Goal: Information Seeking & Learning: Learn about a topic

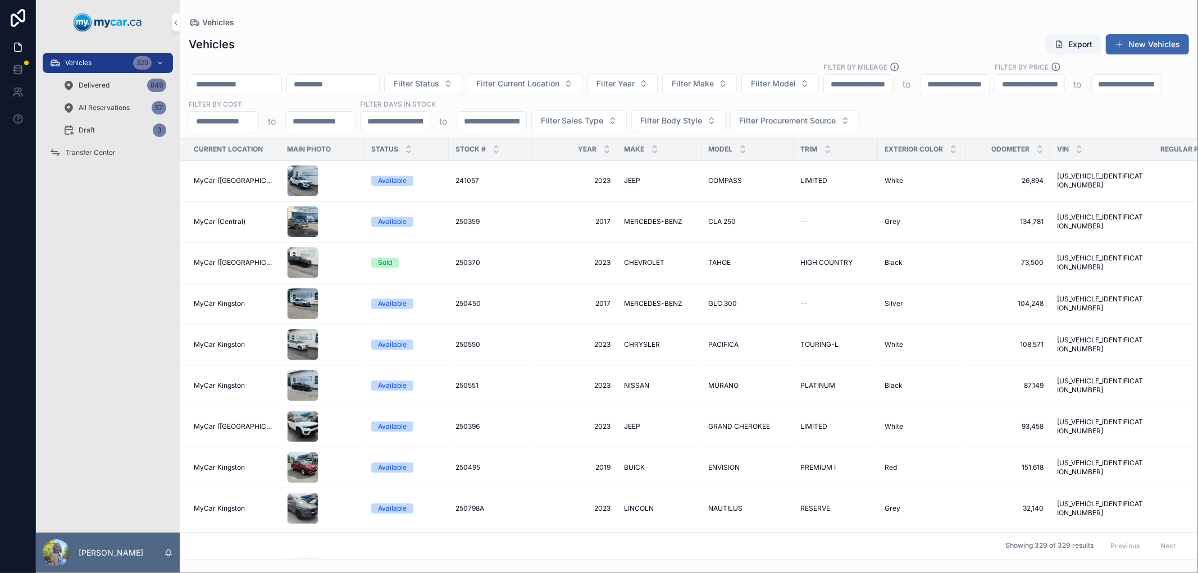
click at [559, 84] on span "Filter Current Location" at bounding box center [517, 83] width 83 height 11
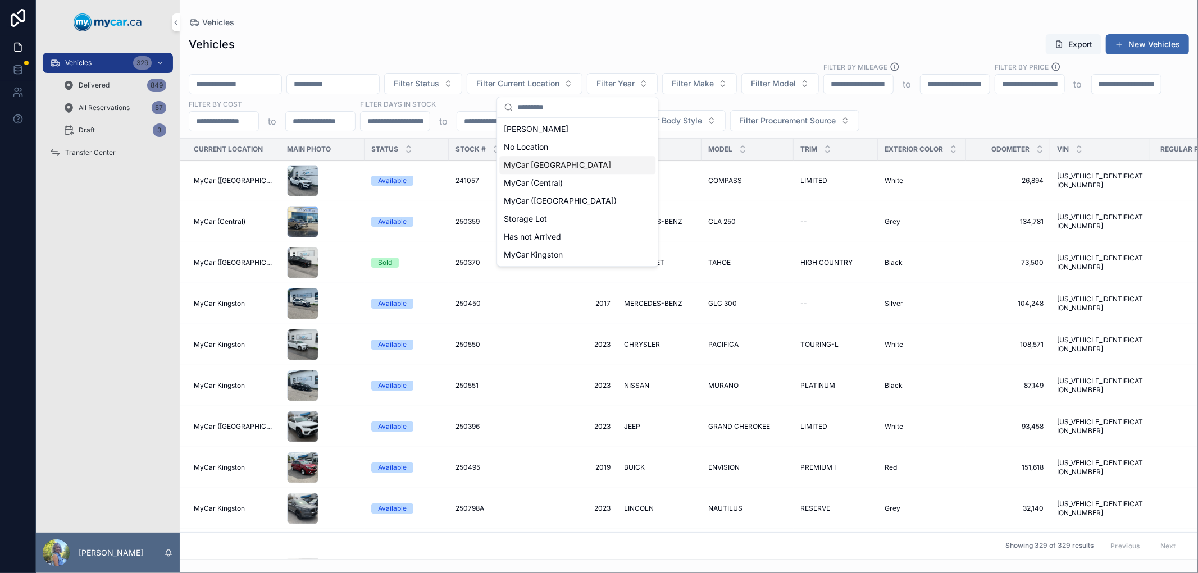
click at [551, 165] on span "MyCar [GEOGRAPHIC_DATA]" at bounding box center [557, 164] width 107 height 11
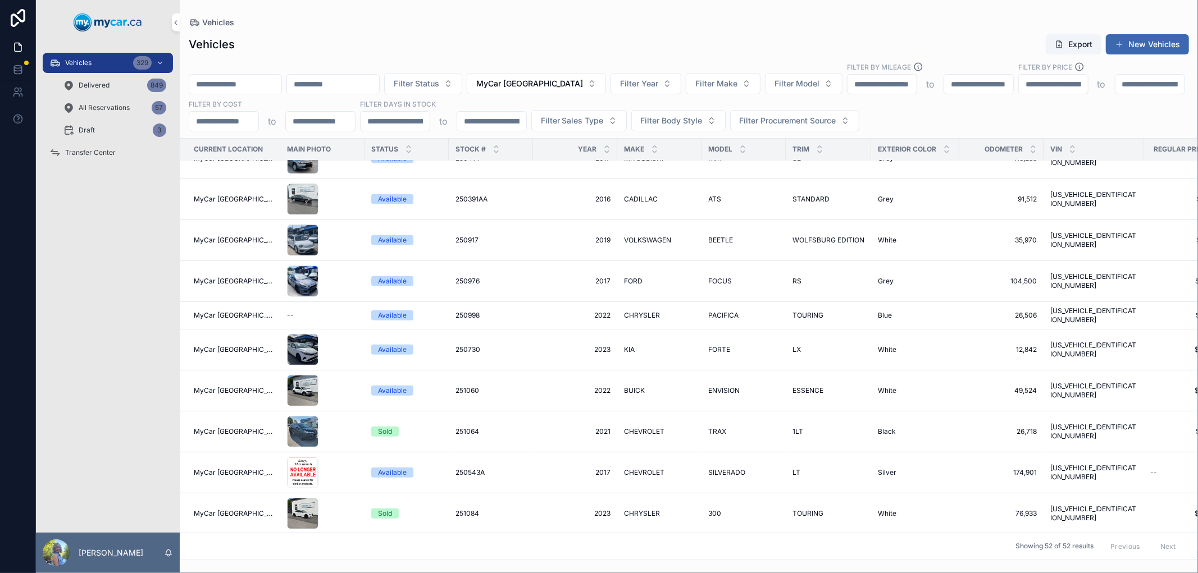
scroll to position [499, 0]
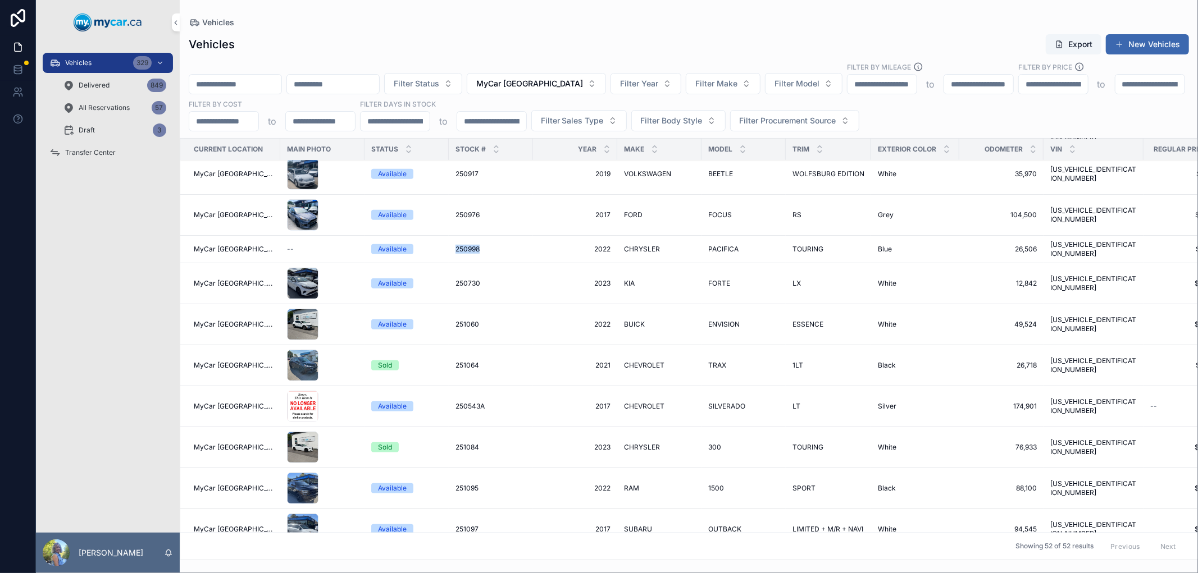
drag, startPoint x: 442, startPoint y: 244, endPoint x: 480, endPoint y: 249, distance: 38.6
click at [480, 249] on td "250998 250998" at bounding box center [491, 250] width 84 height 28
drag, startPoint x: 441, startPoint y: 246, endPoint x: 470, endPoint y: 246, distance: 29.2
click at [470, 246] on td "250998 250998" at bounding box center [491, 250] width 84 height 28
copy span "250998"
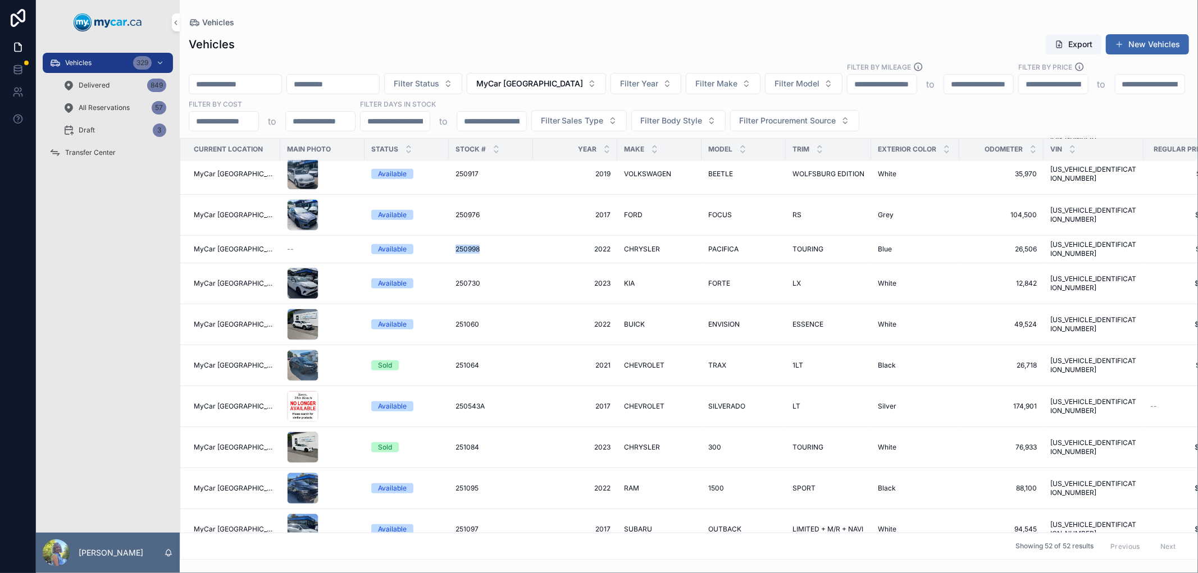
click at [456, 245] on span "250998" at bounding box center [467, 249] width 24 height 9
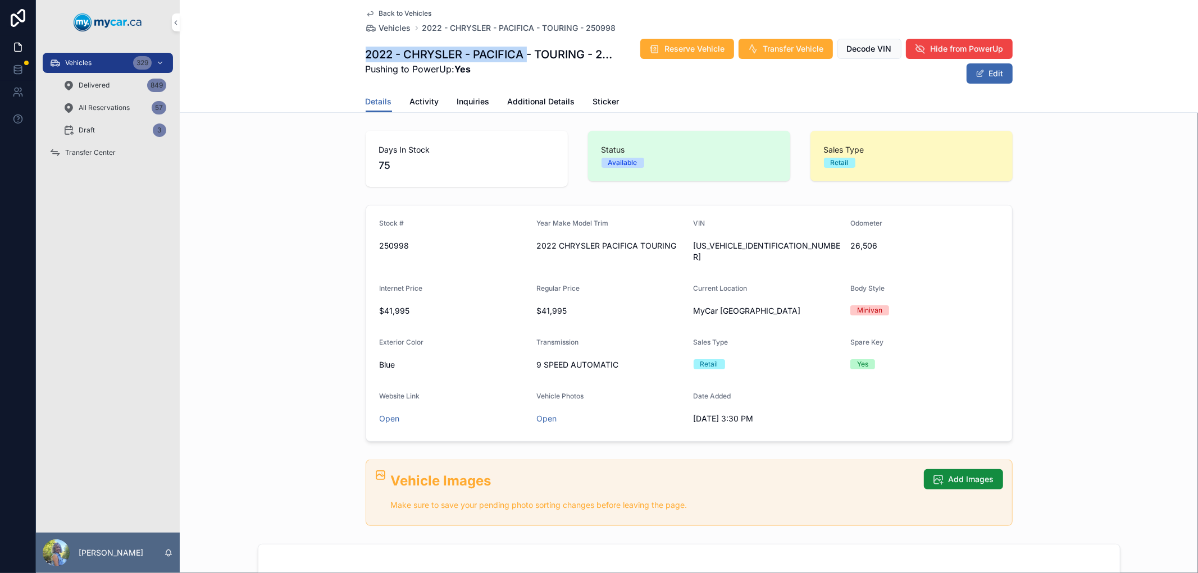
drag, startPoint x: 360, startPoint y: 49, endPoint x: 524, endPoint y: 57, distance: 164.1
click at [524, 57] on h1 "2022 - CHRYSLER - PACIFICA - TOURING - 250998" at bounding box center [491, 55] width 250 height 16
copy h1 "2022 - CHRYSLER - PACIFICA"
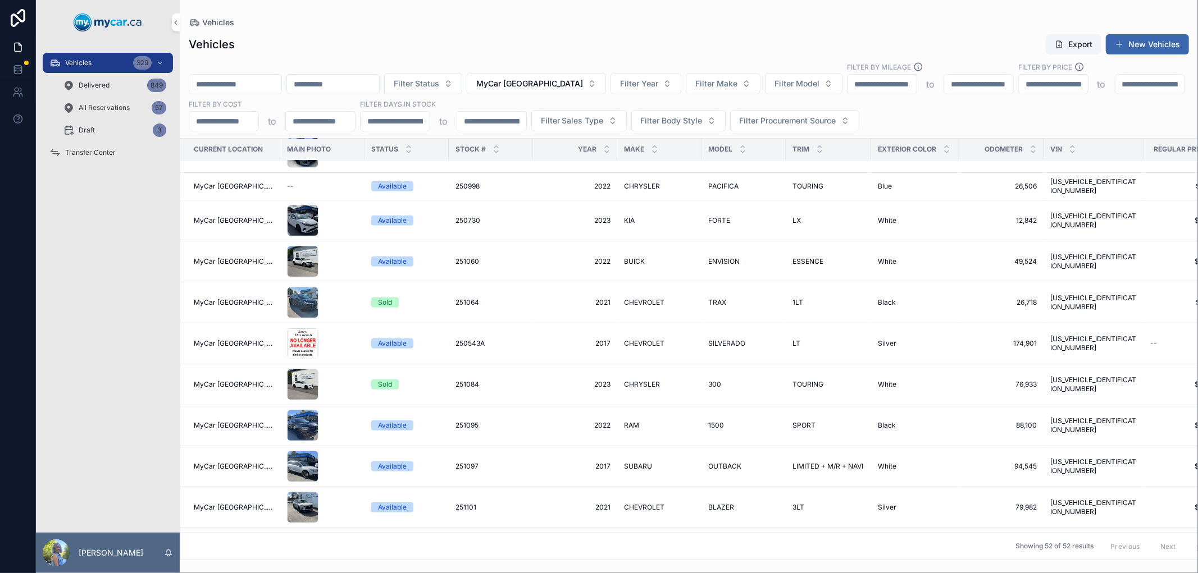
scroll to position [624, 0]
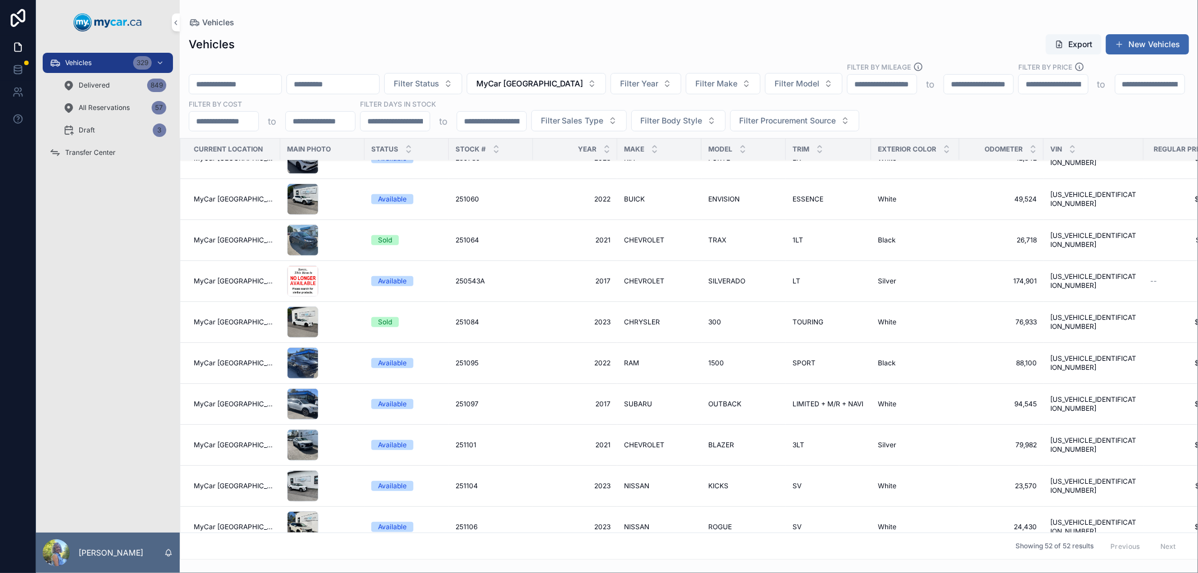
click at [455, 277] on span "250543A" at bounding box center [469, 281] width 29 height 9
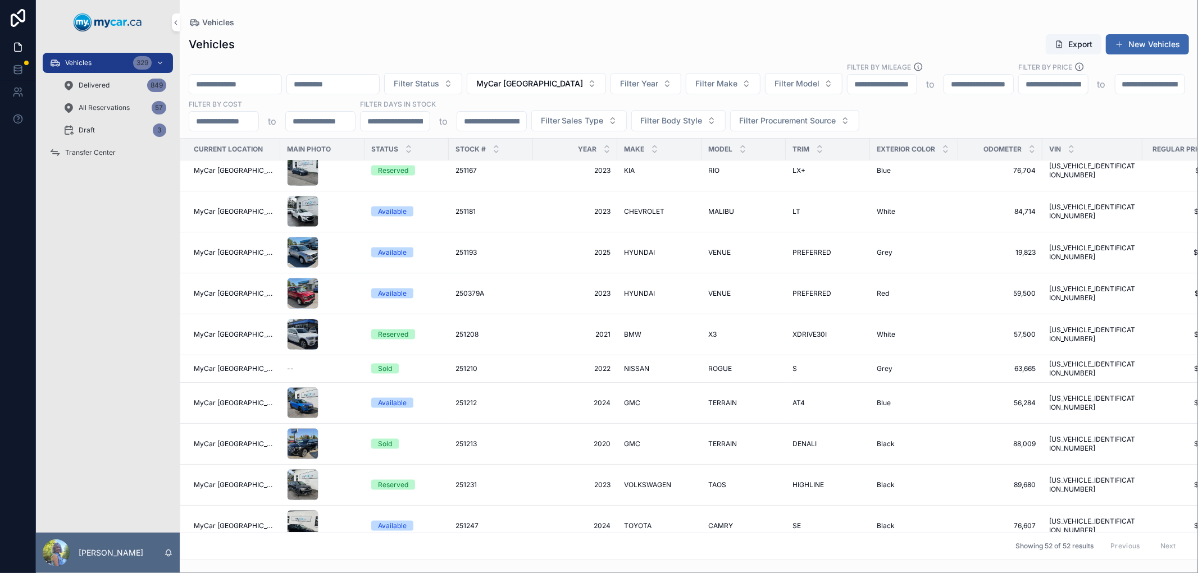
scroll to position [1433, 0]
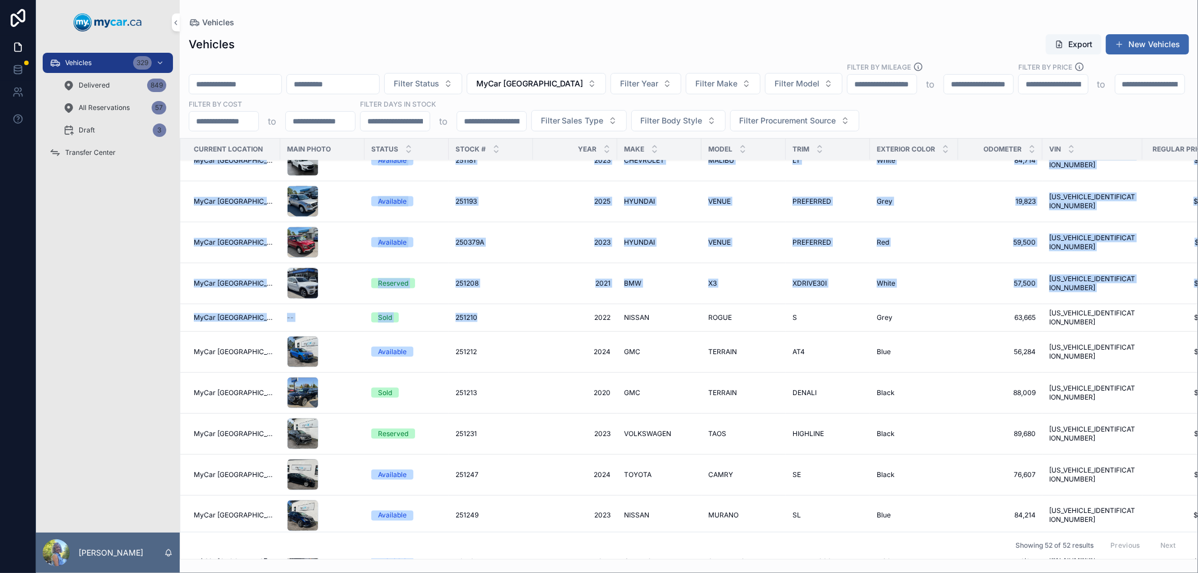
drag, startPoint x: 436, startPoint y: 313, endPoint x: 467, endPoint y: 314, distance: 30.4
click at [500, 317] on div "251210 251210" at bounding box center [490, 317] width 71 height 9
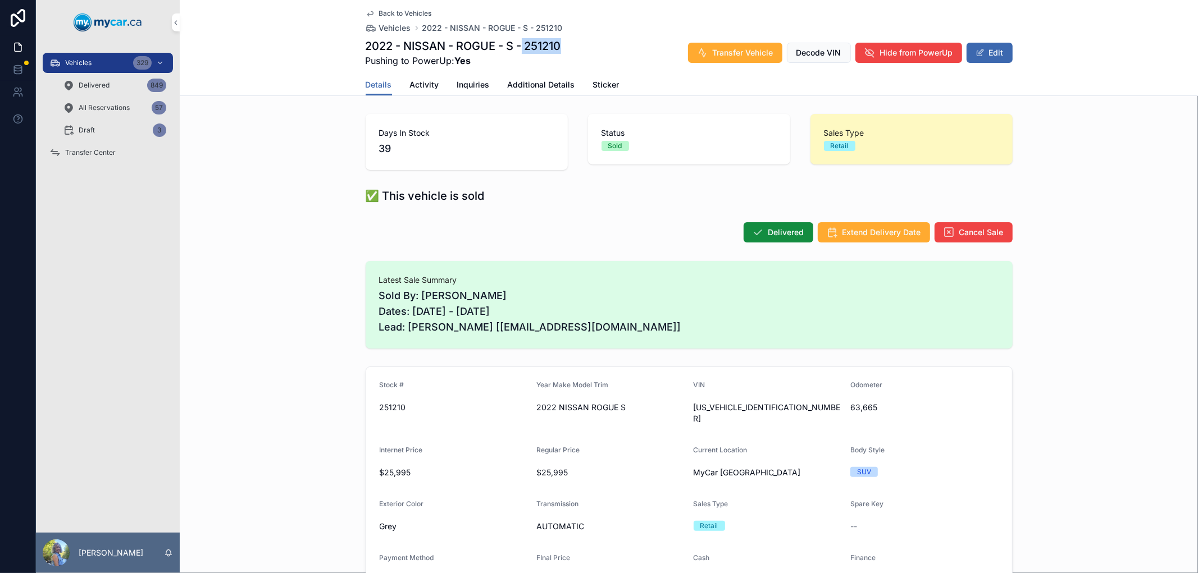
drag, startPoint x: 520, startPoint y: 45, endPoint x: 563, endPoint y: 47, distance: 42.7
click at [563, 47] on div "2022 - NISSAN - ROGUE - S - 251210 Pushing to PowerUp: Yes Transfer Vehicle Dec…" at bounding box center [689, 52] width 647 height 29
copy h1 "251210"
drag, startPoint x: 354, startPoint y: 47, endPoint x: 496, endPoint y: 47, distance: 142.0
click at [496, 47] on div "Back to Vehicles Vehicles 2022 - NISSAN - ROGUE - S - 251210 2022 - NISSAN - RO…" at bounding box center [689, 48] width 1018 height 96
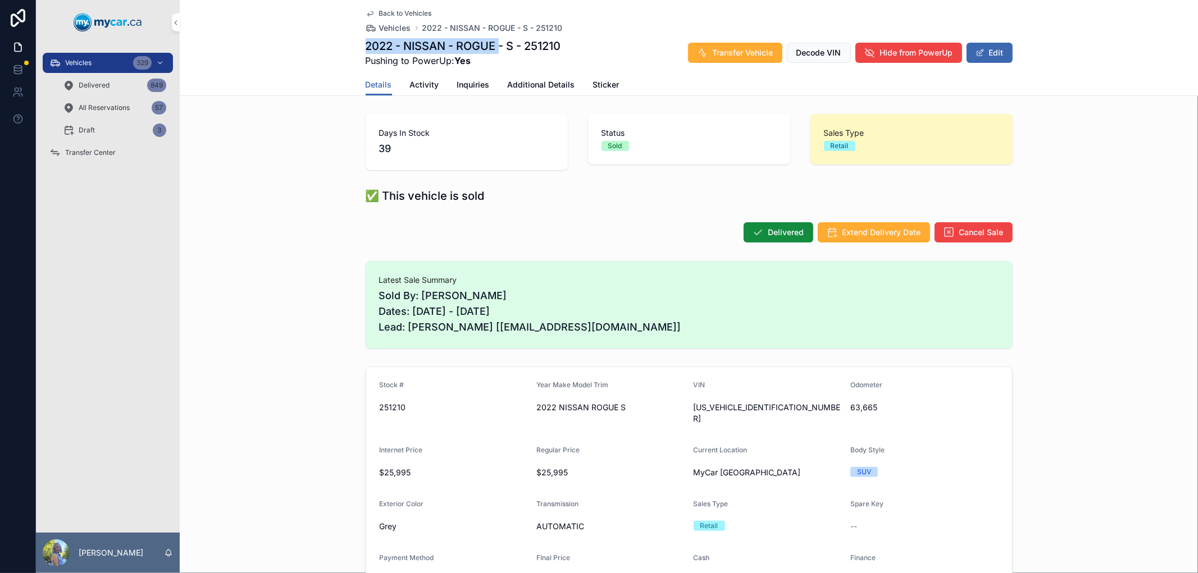
copy h1 "2022 - NISSAN - ROGUE"
click at [109, 67] on div "Vehicles 329" at bounding box center [107, 63] width 117 height 18
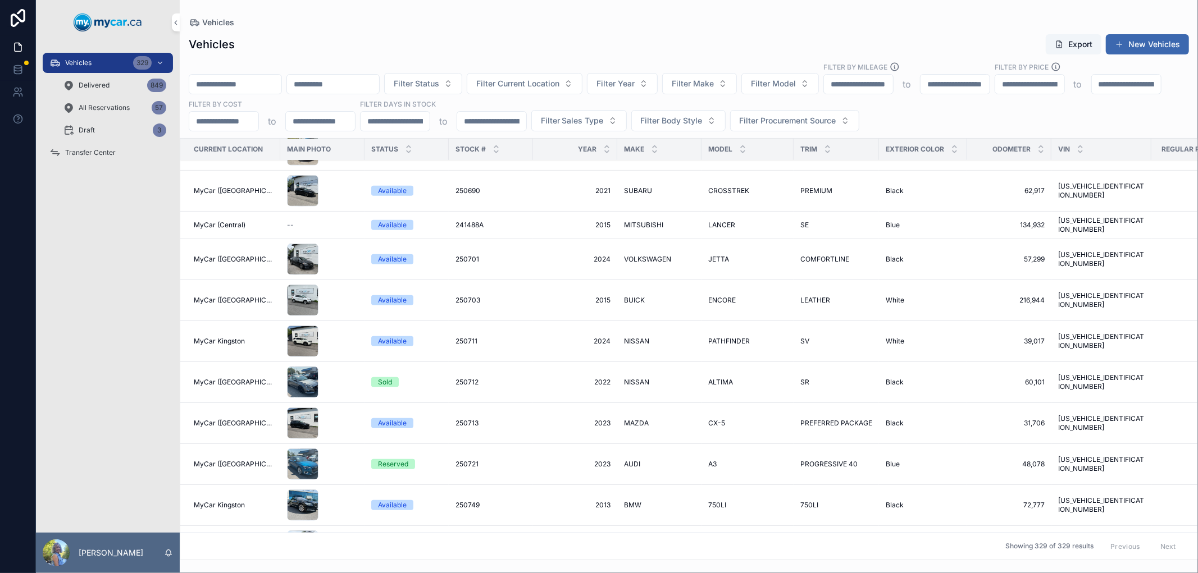
scroll to position [312, 0]
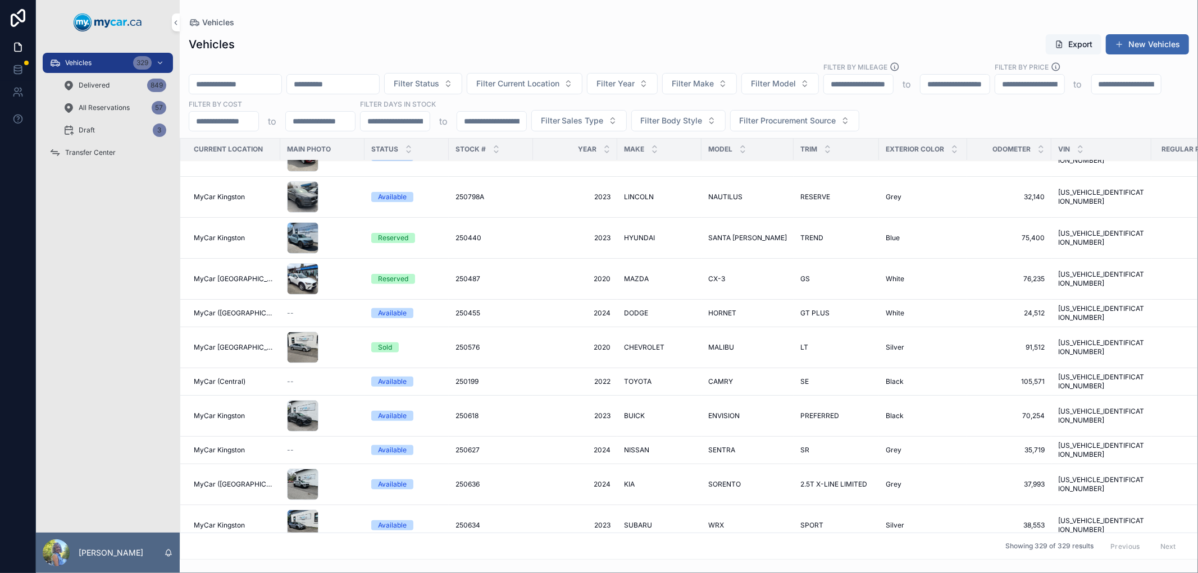
click at [559, 78] on span "Filter Current Location" at bounding box center [517, 83] width 83 height 11
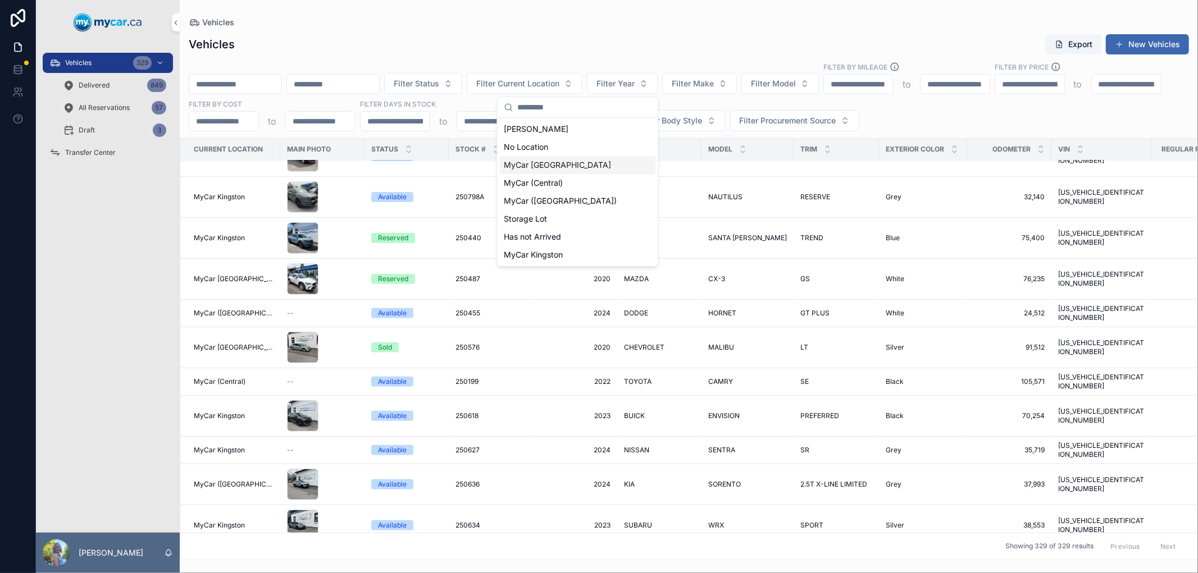
click at [563, 164] on span "MyCar [GEOGRAPHIC_DATA]" at bounding box center [557, 164] width 107 height 11
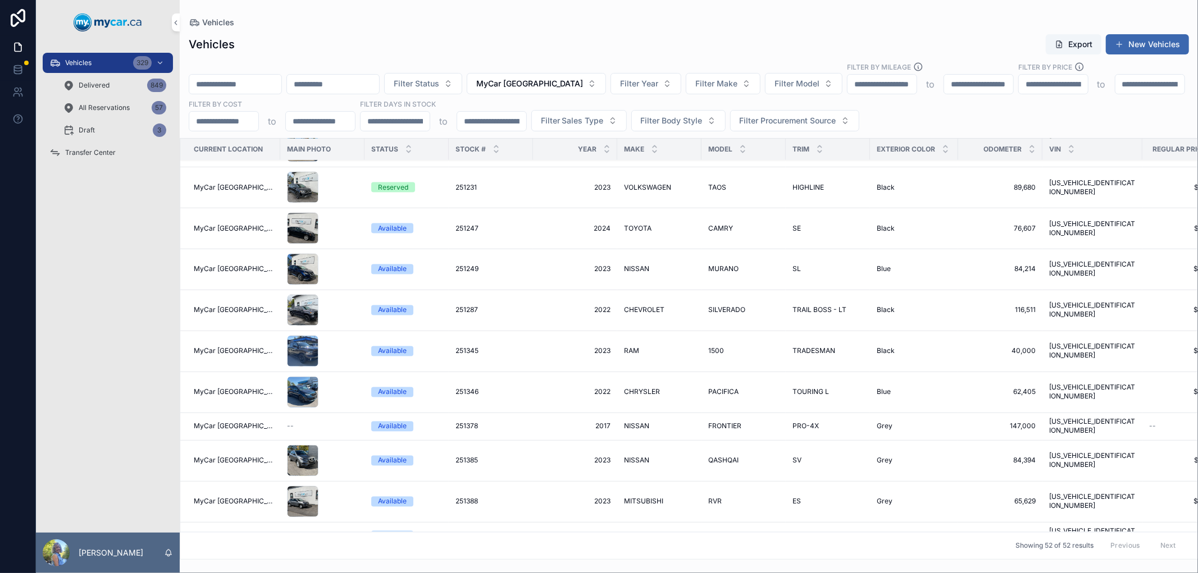
scroll to position [1683, 0]
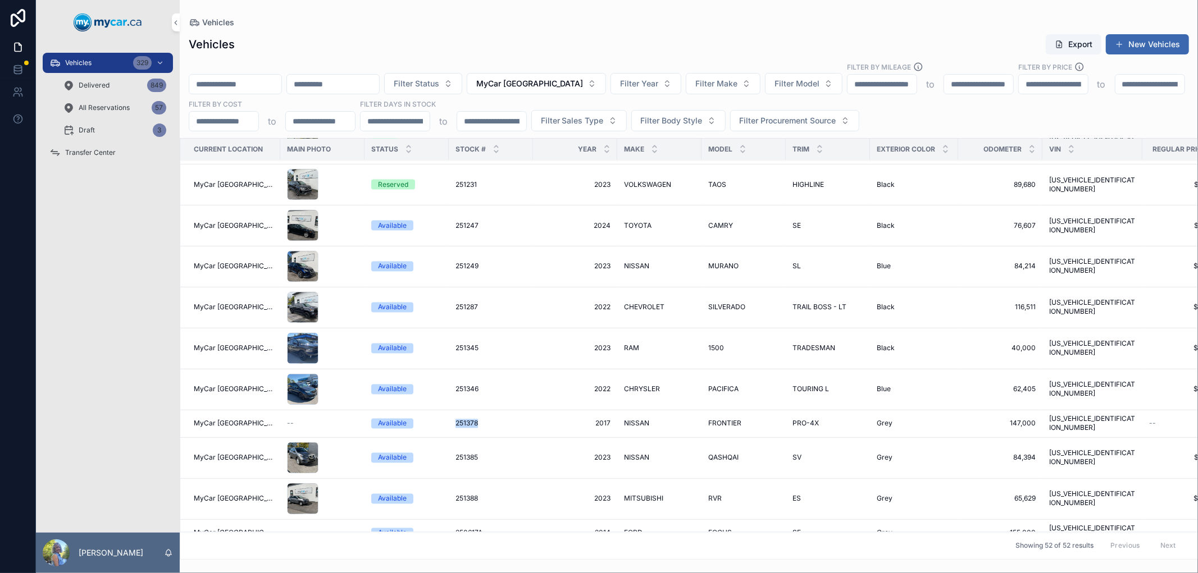
drag, startPoint x: 440, startPoint y: 414, endPoint x: 477, endPoint y: 410, distance: 37.8
click at [477, 410] on td "251378 251378" at bounding box center [491, 424] width 84 height 28
copy span "251378"
drag, startPoint x: 441, startPoint y: 512, endPoint x: 497, endPoint y: 510, distance: 56.8
click at [497, 520] on td "250617A 250617A" at bounding box center [491, 534] width 84 height 28
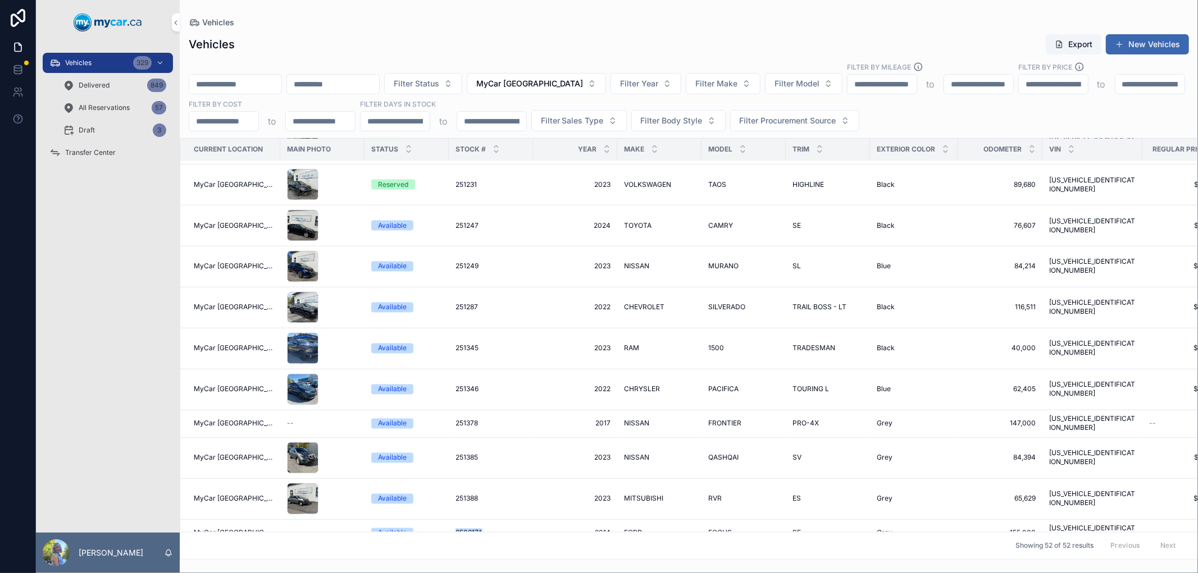
click at [455, 529] on span "250617A" at bounding box center [468, 533] width 27 height 9
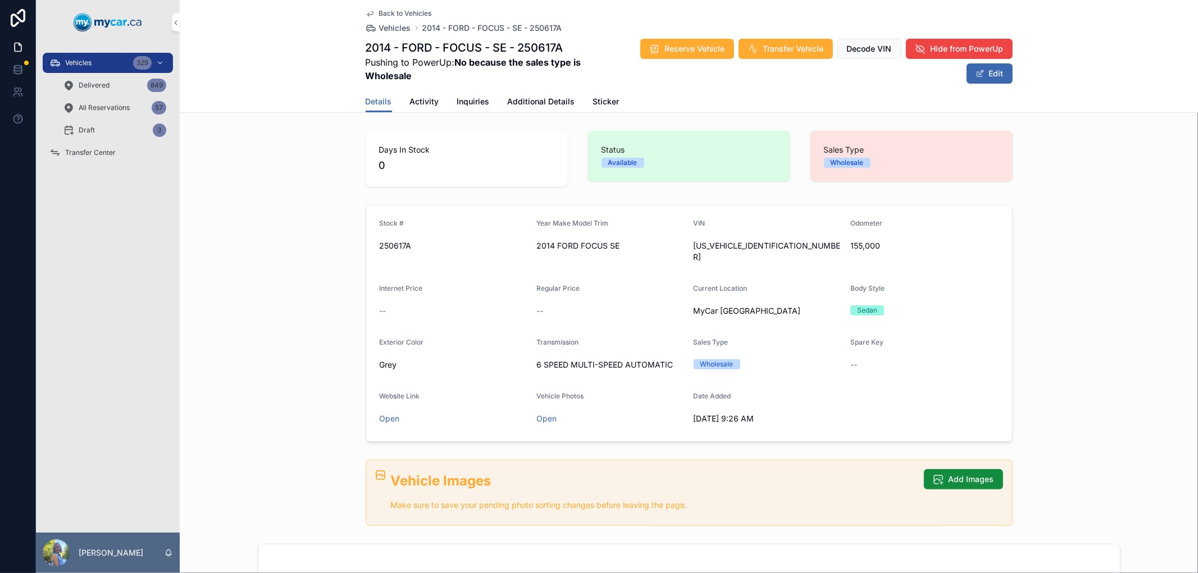
click at [948, 474] on span "Add Images" at bounding box center [970, 479] width 45 height 11
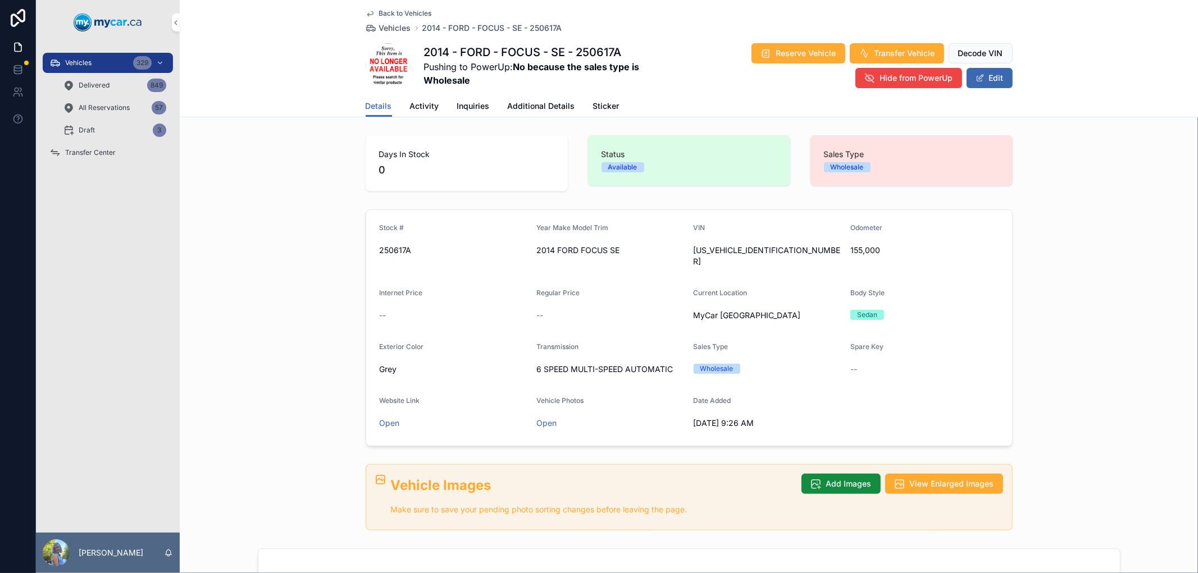
click at [403, 26] on span "Vehicles" at bounding box center [395, 27] width 32 height 11
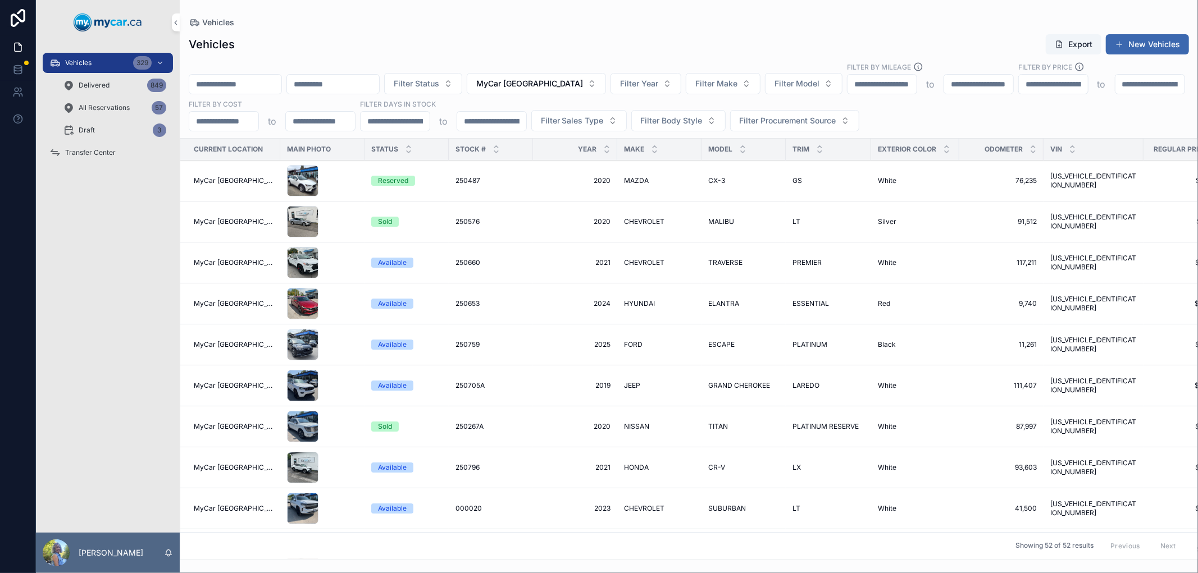
click at [90, 62] on span "Vehicles" at bounding box center [78, 62] width 26 height 9
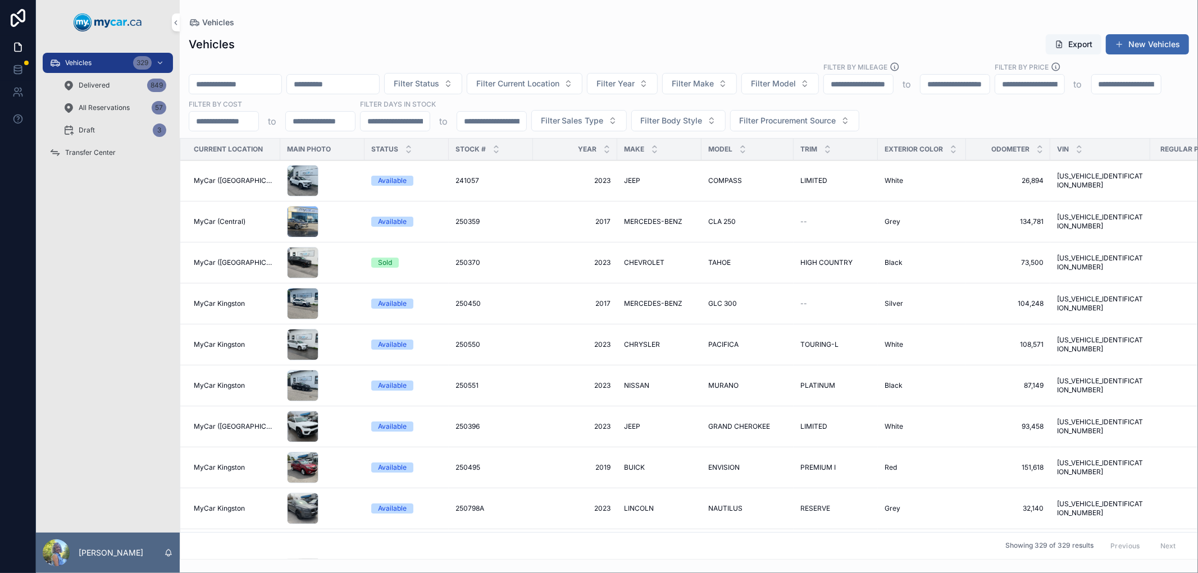
click at [559, 88] on span "Filter Current Location" at bounding box center [517, 83] width 83 height 11
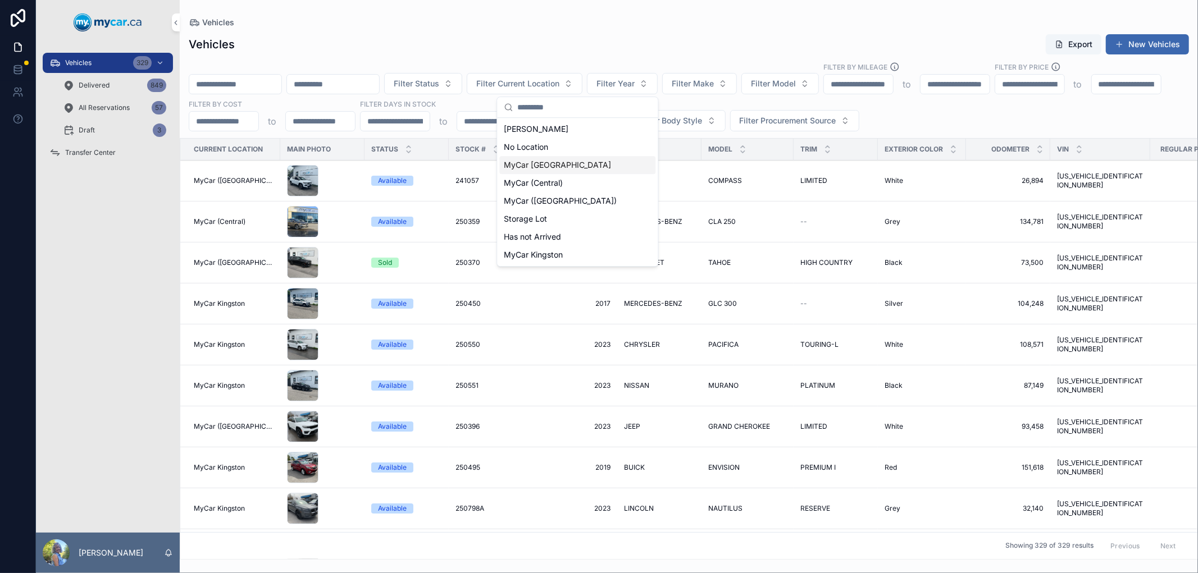
click at [567, 161] on span "MyCar [GEOGRAPHIC_DATA]" at bounding box center [557, 164] width 107 height 11
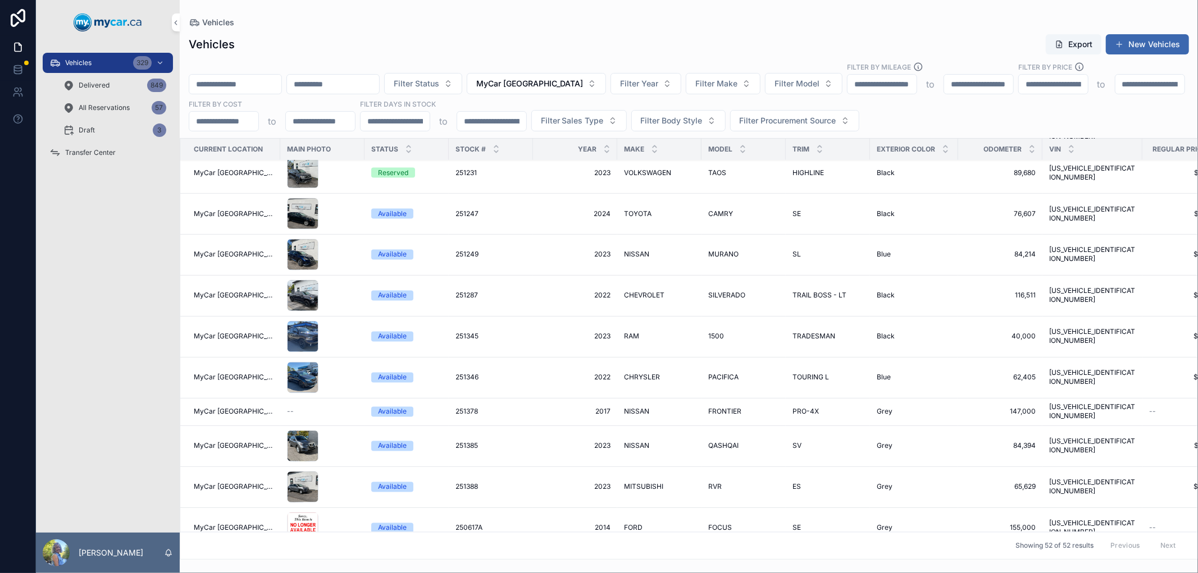
scroll to position [1704, 0]
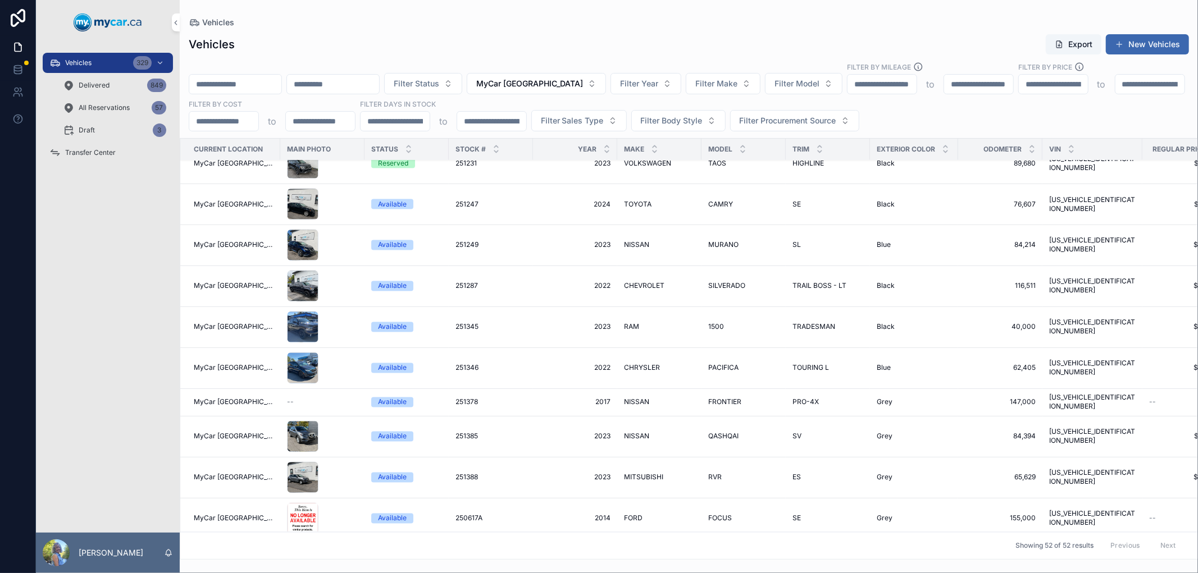
click at [458, 398] on span "251378" at bounding box center [466, 402] width 22 height 9
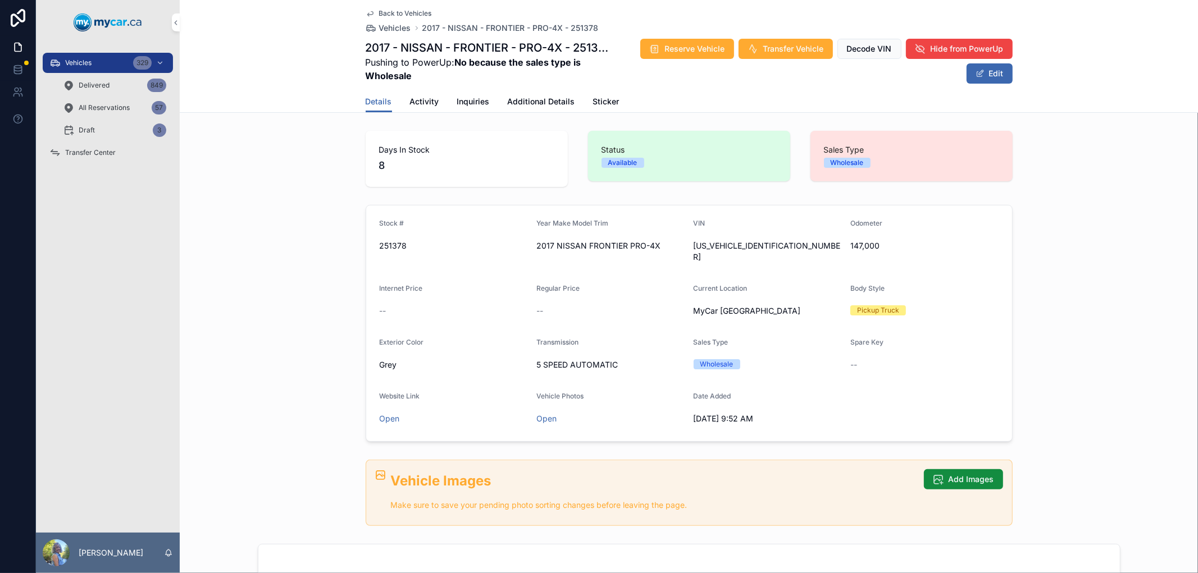
click at [938, 469] on button "Add Images" at bounding box center [963, 479] width 79 height 20
click at [285, 236] on div "Stock # 251378 Year Make Model Trim 2017 NISSAN FRONTIER PRO-4X VIN 1N6AD0EV5HN…" at bounding box center [689, 323] width 1018 height 246
click at [108, 63] on div "Vehicles 329" at bounding box center [107, 63] width 117 height 18
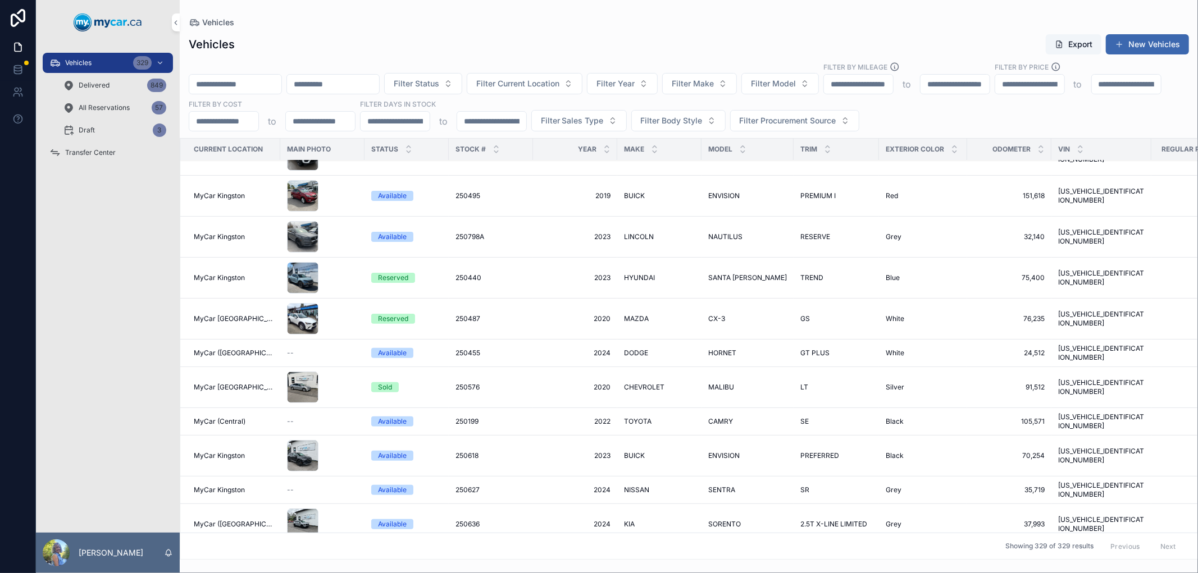
scroll to position [312, 0]
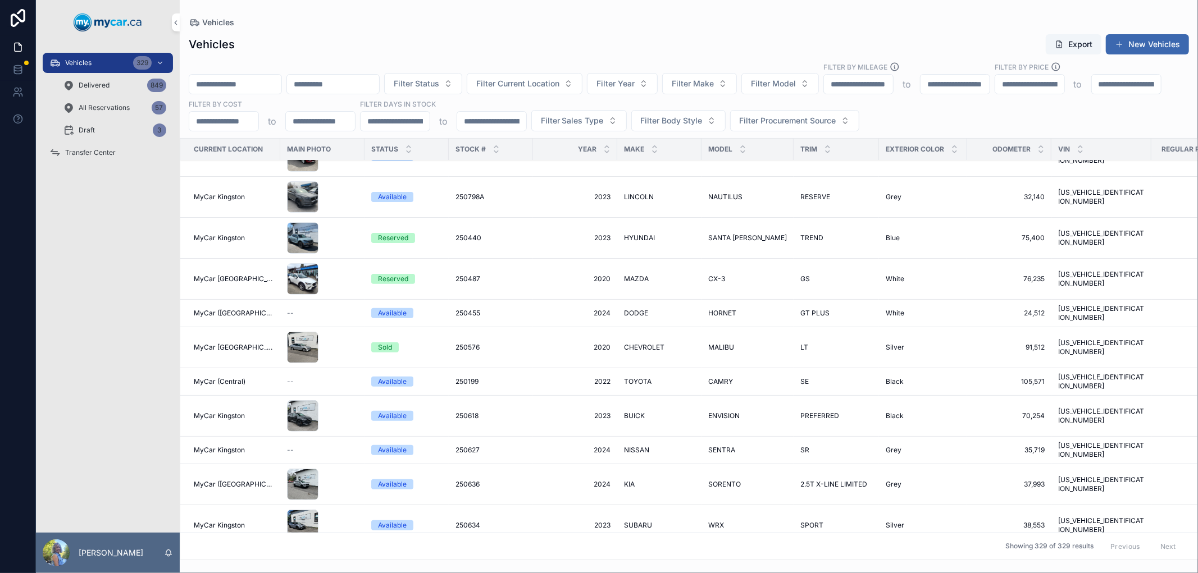
click at [559, 79] on span "Filter Current Location" at bounding box center [517, 83] width 83 height 11
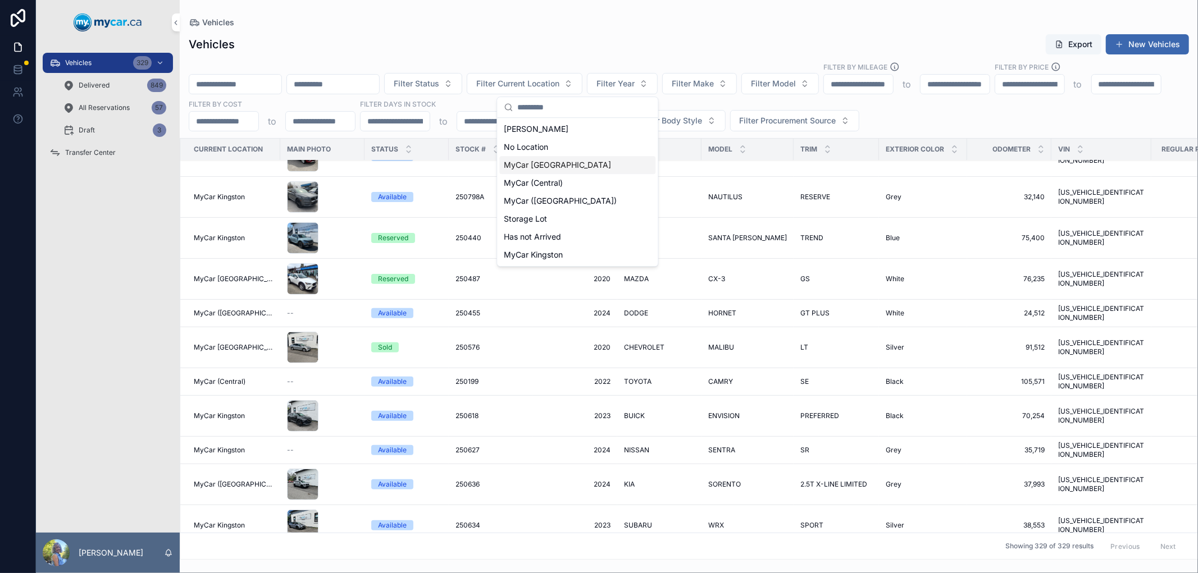
click at [583, 159] on div "MyCar [GEOGRAPHIC_DATA]" at bounding box center [577, 165] width 156 height 18
